Goal: Information Seeking & Learning: Learn about a topic

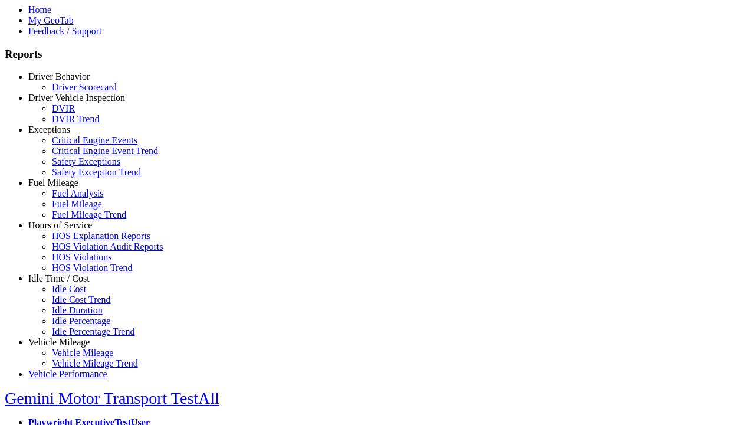
click at [68, 337] on link "Vehicle Mileage" at bounding box center [58, 342] width 61 height 10
click at [77, 358] on link "Vehicle Mileage Trend" at bounding box center [95, 363] width 86 height 10
select select "**********"
type input "**********"
